Goal: Find specific page/section: Find specific page/section

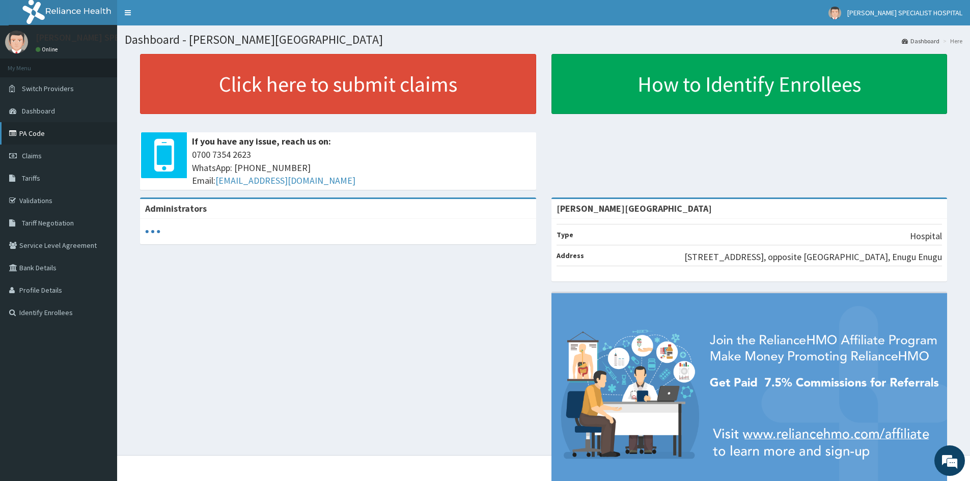
click at [77, 140] on link "PA Code" at bounding box center [58, 133] width 117 height 22
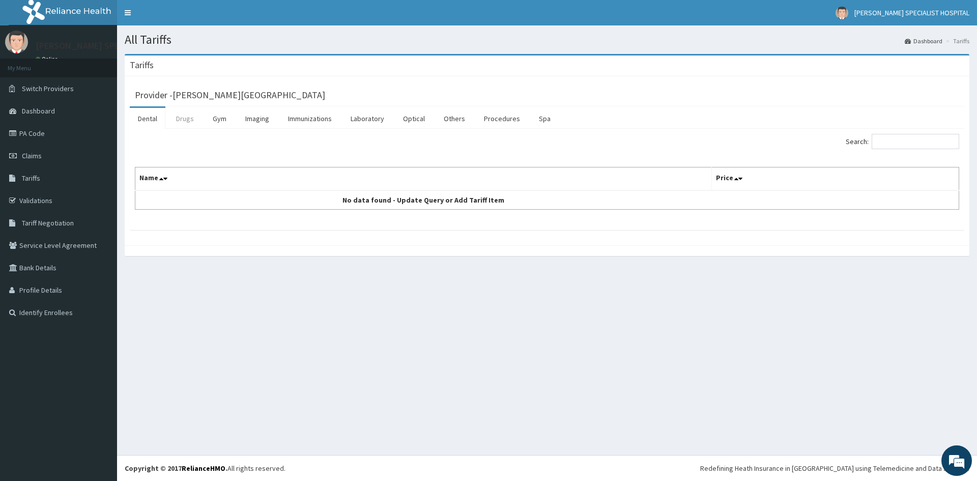
click at [189, 121] on link "Drugs" at bounding box center [185, 118] width 34 height 21
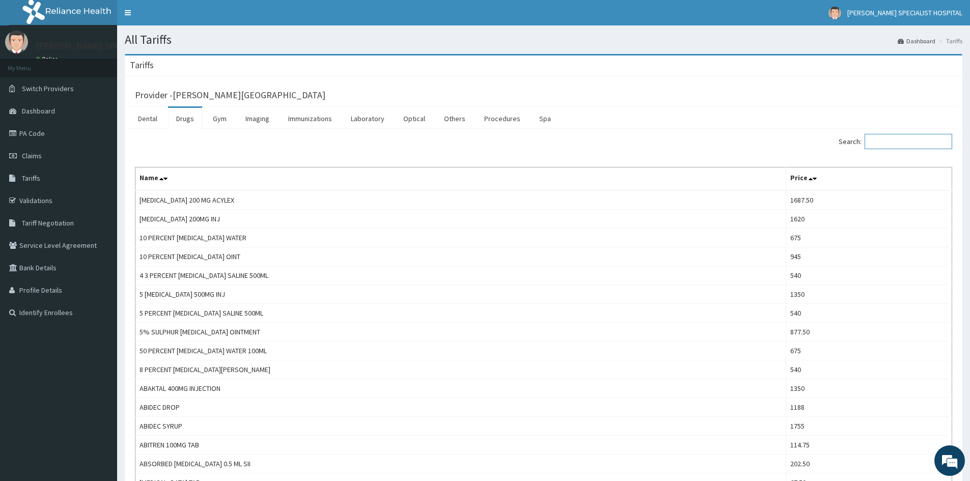
click at [890, 140] on input "Search:" at bounding box center [908, 141] width 88 height 15
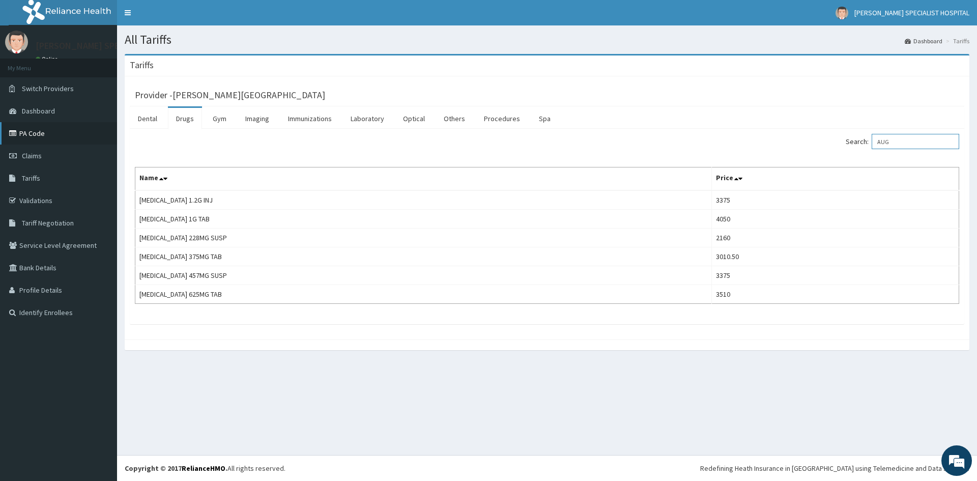
type input "AUG"
click at [43, 138] on link "PA Code" at bounding box center [58, 133] width 117 height 22
